Goal: Transaction & Acquisition: Purchase product/service

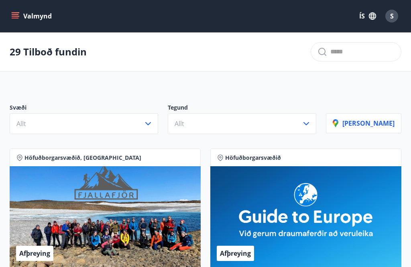
click at [151, 123] on icon "button" at bounding box center [148, 123] width 6 height 3
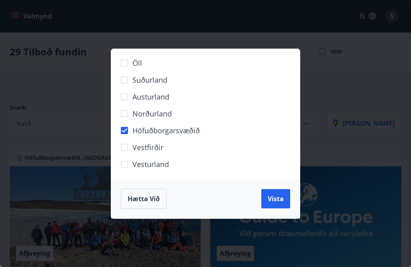
click at [274, 198] on span "Vista" at bounding box center [276, 198] width 16 height 9
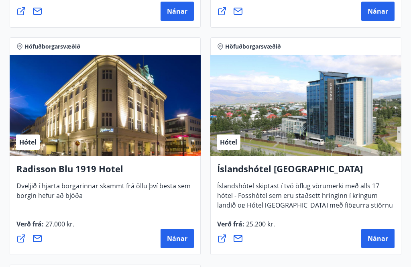
scroll to position [1065, 0]
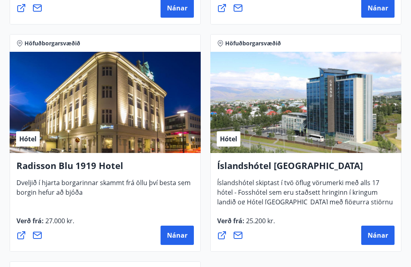
click at [179, 234] on span "Nánar" at bounding box center [177, 235] width 20 height 9
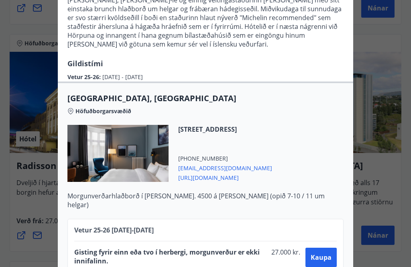
scroll to position [145, 0]
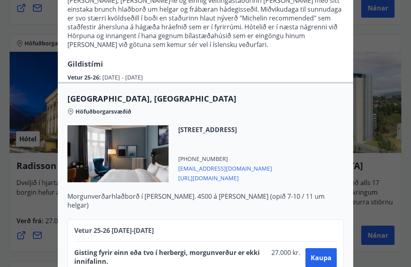
click at [323, 256] on span "Kaupa" at bounding box center [321, 257] width 21 height 9
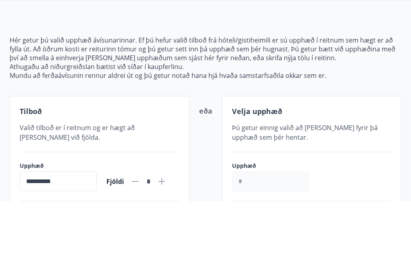
scroll to position [113, 0]
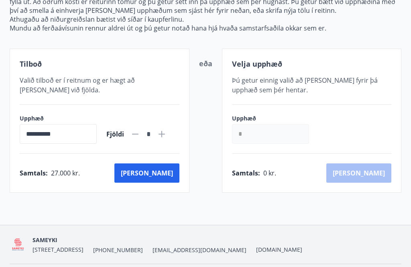
click at [165, 172] on button "[PERSON_NAME]" at bounding box center [146, 172] width 65 height 19
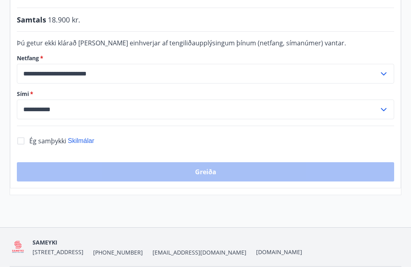
scroll to position [230, 0]
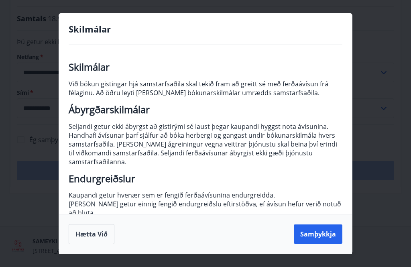
click at [320, 244] on button "Samþykkja" at bounding box center [318, 233] width 49 height 19
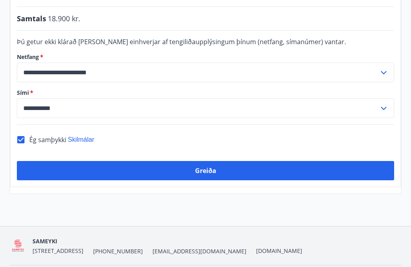
click at [207, 171] on button "Greiða" at bounding box center [206, 170] width 378 height 19
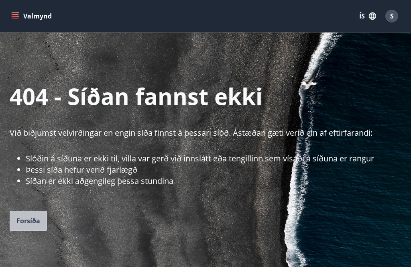
click at [31, 224] on span "Forsíða" at bounding box center [28, 220] width 24 height 9
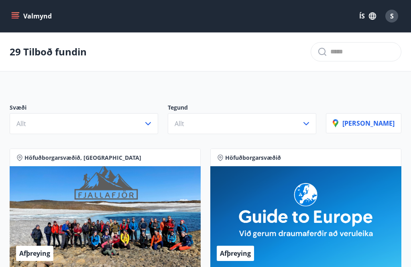
click at [393, 18] on span "S" at bounding box center [392, 16] width 4 height 9
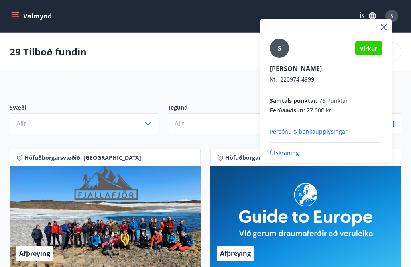
click at [386, 27] on icon at bounding box center [384, 27] width 10 height 10
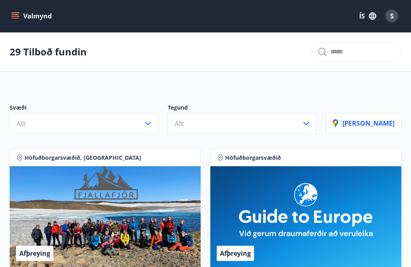
click at [14, 16] on icon "menu" at bounding box center [16, 16] width 9 height 1
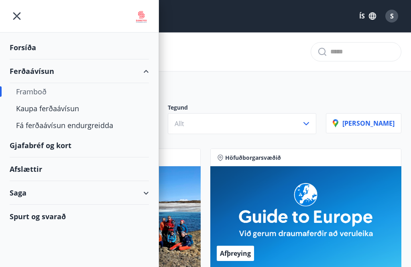
click at [37, 93] on div "Framboð" at bounding box center [79, 91] width 127 height 17
click at [16, 21] on icon "menu" at bounding box center [17, 16] width 14 height 14
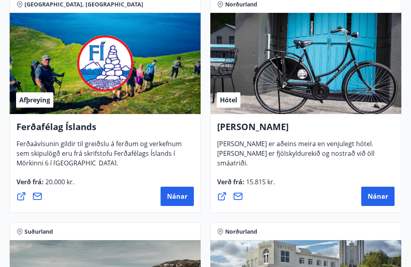
scroll to position [380, 0]
click at [380, 197] on span "Nánar" at bounding box center [378, 196] width 20 height 9
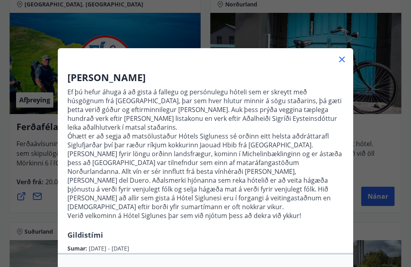
scroll to position [0, 0]
click at [345, 57] on icon at bounding box center [342, 60] width 6 height 6
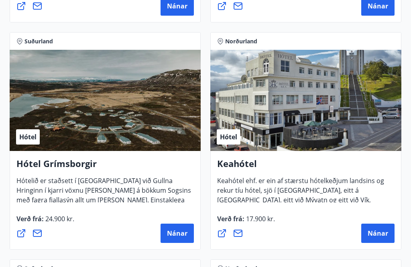
scroll to position [571, 0]
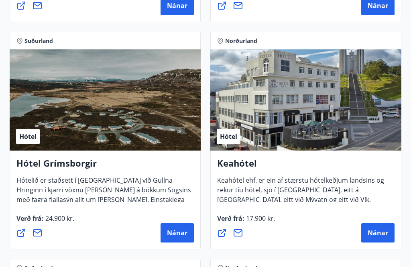
click at [173, 236] on span "Nánar" at bounding box center [177, 233] width 20 height 9
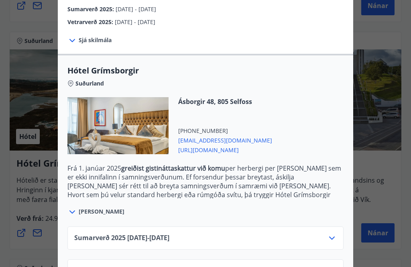
scroll to position [159, 0]
click at [333, 267] on icon at bounding box center [332, 272] width 10 height 10
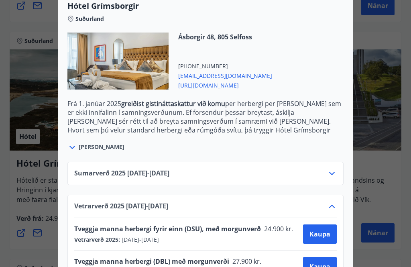
scroll to position [224, 0]
click at [318, 267] on span "Kaupa" at bounding box center [320, 266] width 21 height 9
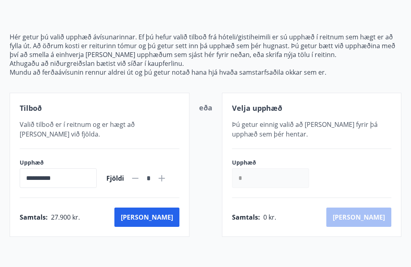
click at [161, 218] on button "[PERSON_NAME]" at bounding box center [146, 217] width 65 height 19
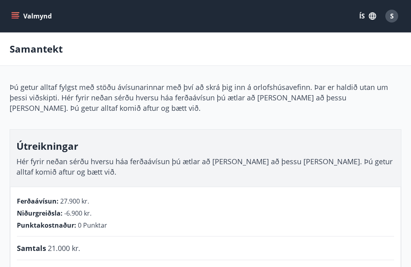
scroll to position [94, 0]
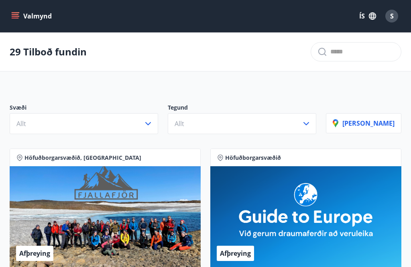
click at [369, 14] on icon "button" at bounding box center [372, 16] width 9 height 9
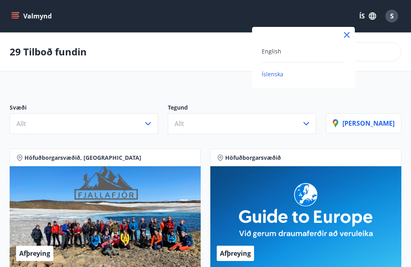
click at [394, 67] on div at bounding box center [205, 133] width 411 height 267
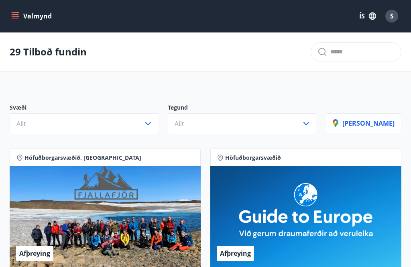
click at [394, 15] on div "S" at bounding box center [392, 16] width 13 height 13
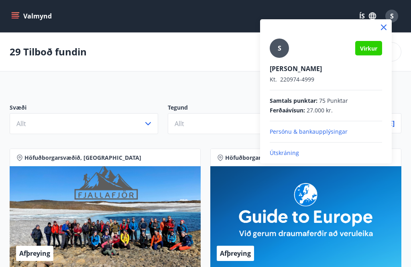
click at [293, 156] on p "Útskráning" at bounding box center [326, 153] width 112 height 8
